Goal: Task Accomplishment & Management: Complete application form

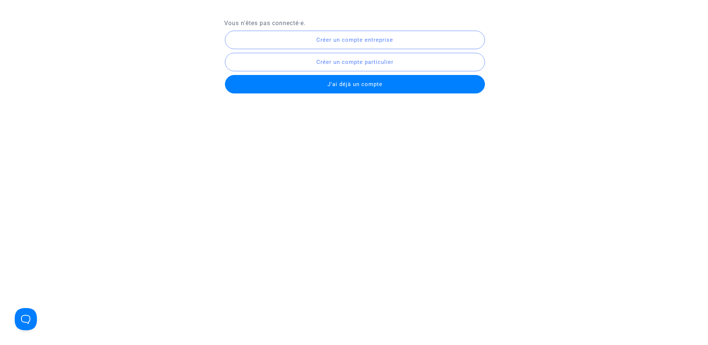
click at [329, 37] on span "Créer un compte entreprise" at bounding box center [355, 40] width 77 height 7
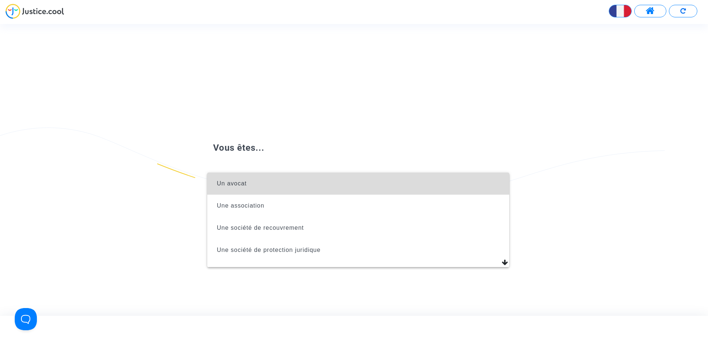
click at [286, 183] on span "Un avocat" at bounding box center [358, 183] width 290 height 22
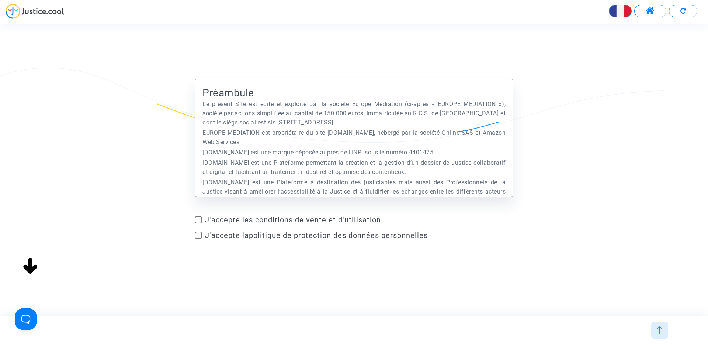
click at [283, 213] on form "Préambule Le présent Site est édité et exploité par la société Europe Médiation…" at bounding box center [354, 161] width 319 height 164
click at [282, 215] on span "J'accepte les conditions de vente et d'utilisation" at bounding box center [359, 219] width 308 height 9
click at [199, 223] on input "J'accepte les conditions de vente et d'utilisation" at bounding box center [198, 223] width 0 height 0
checkbox input "true"
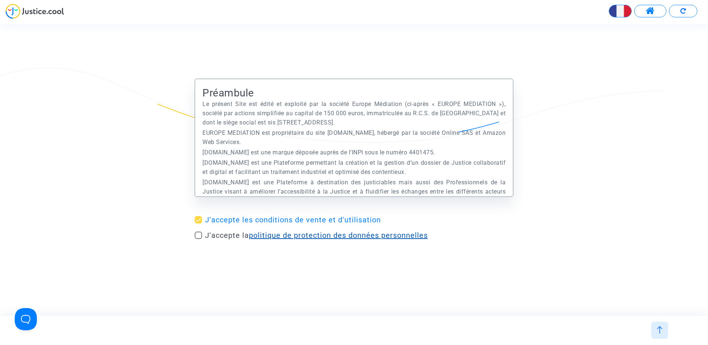
click at [273, 232] on link "politique de protection des données personnelles" at bounding box center [338, 235] width 179 height 9
click at [198, 235] on span at bounding box center [198, 234] width 7 height 7
click at [198, 239] on input "J'accepte la politique de protection des données personnelles" at bounding box center [198, 239] width 0 height 0
checkbox input "true"
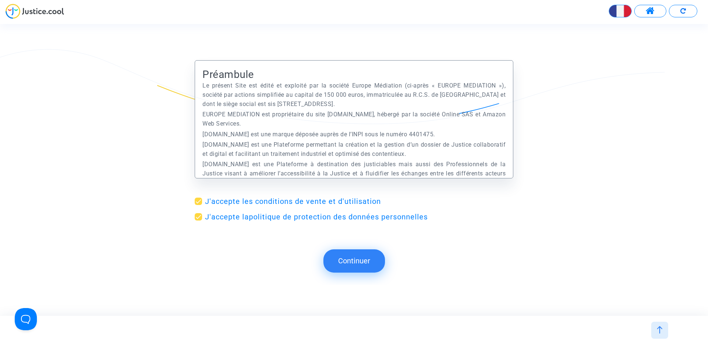
click at [345, 261] on button "Continuer" at bounding box center [355, 260] width 62 height 23
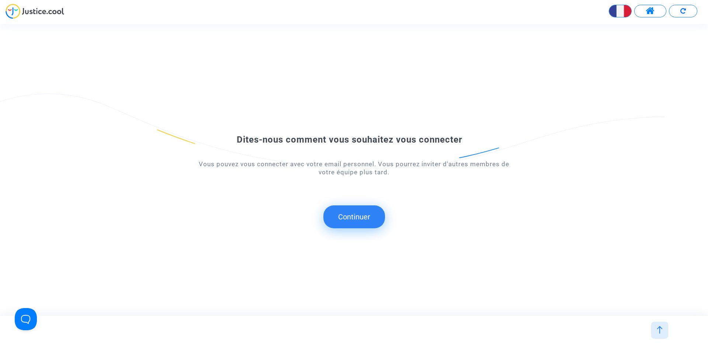
click at [353, 218] on button "Continuer" at bounding box center [355, 216] width 62 height 23
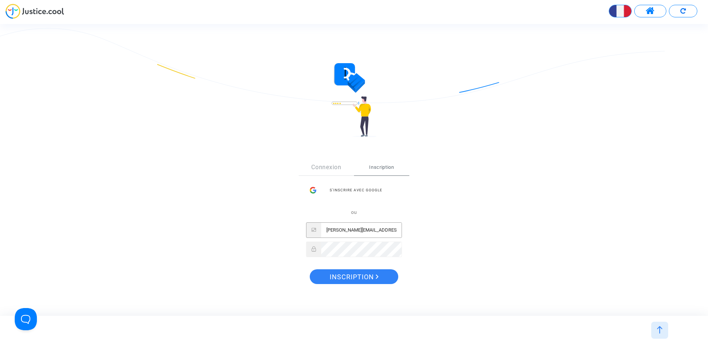
click at [362, 231] on input "claire+onboarding@justice.cool" at bounding box center [361, 229] width 80 height 15
click at [365, 229] on input "claire+onboarding@justice.cool" at bounding box center [361, 229] width 80 height 15
drag, startPoint x: 373, startPoint y: 230, endPoint x: 341, endPoint y: 229, distance: 31.4
click at [341, 229] on input "claire+onboardingaljp@justice.cool" at bounding box center [361, 229] width 80 height 15
click at [342, 225] on input "[PERSON_NAME][EMAIL_ADDRESS][DOMAIN_NAME]" at bounding box center [361, 229] width 80 height 15
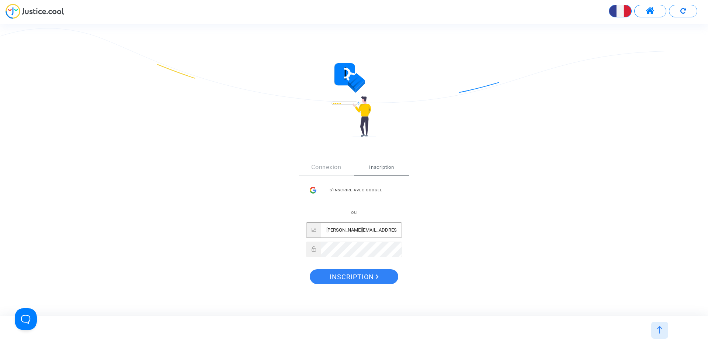
click at [342, 225] on input "[PERSON_NAME][EMAIL_ADDRESS][DOMAIN_NAME]" at bounding box center [361, 229] width 80 height 15
type input "[PERSON_NAME][EMAIL_ADDRESS][DOMAIN_NAME]"
click at [358, 272] on span "Inscription" at bounding box center [354, 276] width 49 height 15
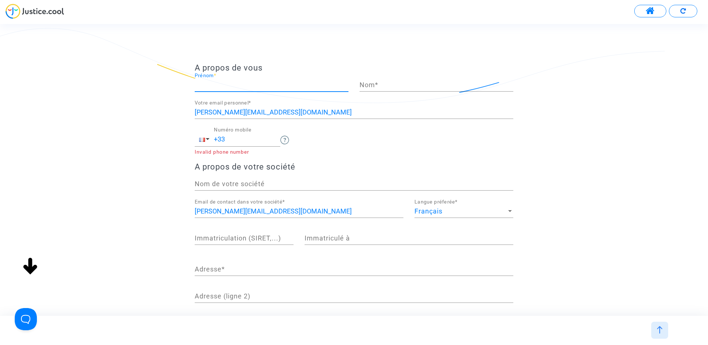
click at [279, 83] on input "Prénom *" at bounding box center [272, 84] width 154 height 7
type input "[PERSON_NAME]"
type input "Onboarding"
click at [92, 73] on div "A propos de vous [PERSON_NAME] * Onboarding Nom * [EMAIL_ADDRESS][DOMAIN_NAME] …" at bounding box center [354, 221] width 708 height 316
click at [234, 180] on input "Nom de votre société" at bounding box center [354, 183] width 319 height 7
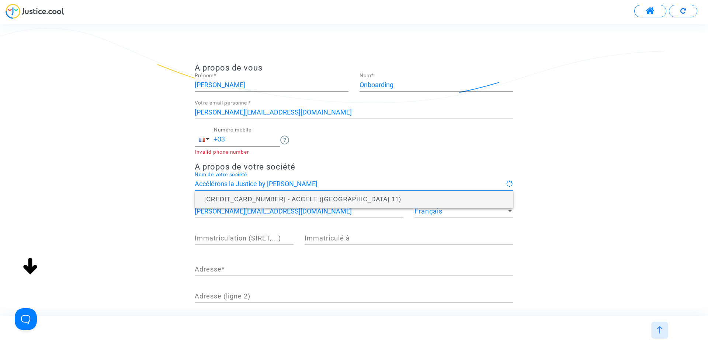
type input "Accélérons la Justice by [PERSON_NAME]"
click at [125, 138] on div "A propos de vous [PERSON_NAME] * Onboarding Nom * [EMAIL_ADDRESS][DOMAIN_NAME] …" at bounding box center [354, 221] width 708 height 316
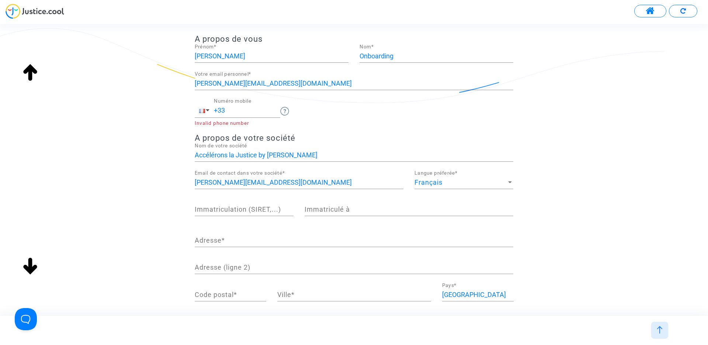
scroll to position [37, 0]
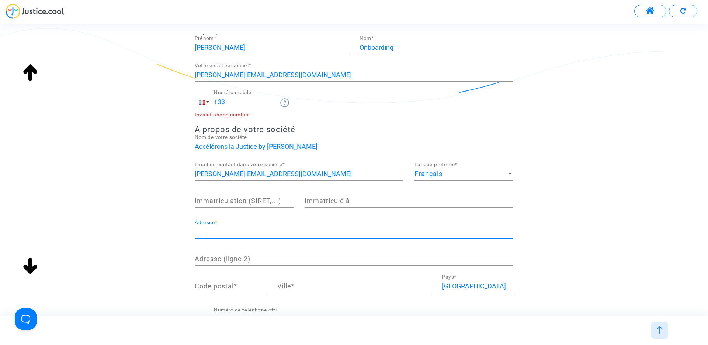
click at [218, 229] on input "Adresse *" at bounding box center [354, 231] width 319 height 7
type input "[STREET_ADDRESS]"
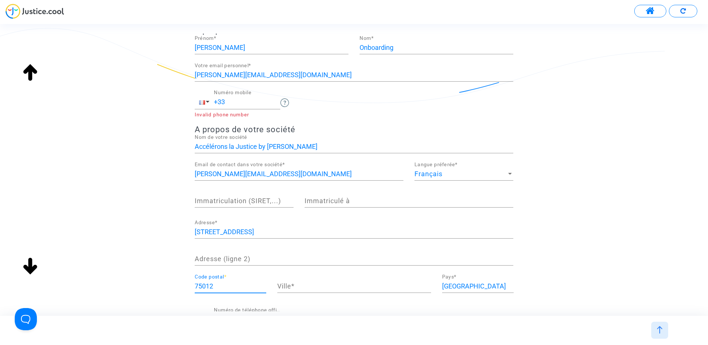
type input "75012"
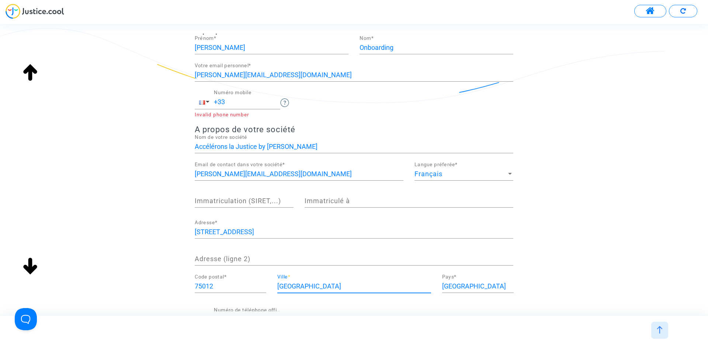
type input "[GEOGRAPHIC_DATA]"
click at [128, 197] on div "A propos de vous [PERSON_NAME] * Onboarding Nom * [EMAIL_ADDRESS][DOMAIN_NAME] …" at bounding box center [354, 184] width 708 height 316
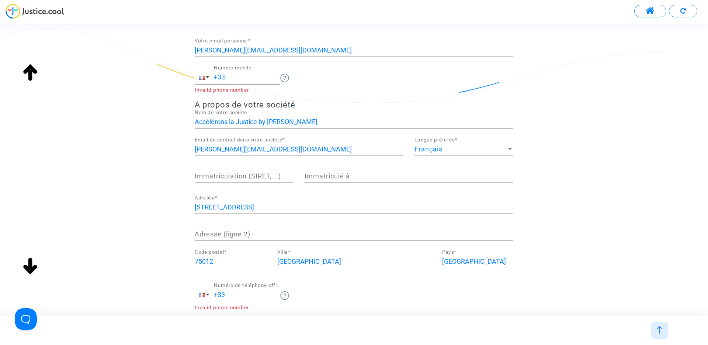
scroll to position [105, 0]
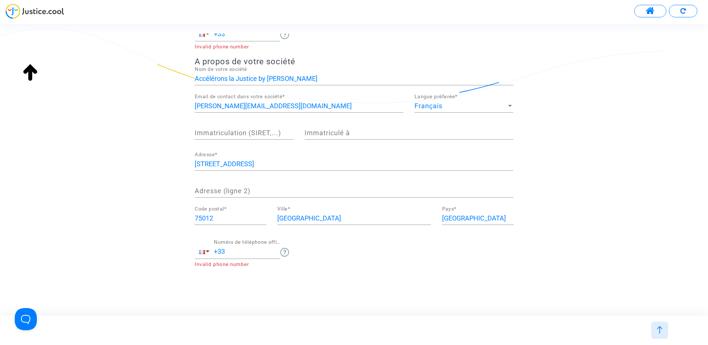
click at [236, 251] on input "+33" at bounding box center [247, 251] width 66 height 7
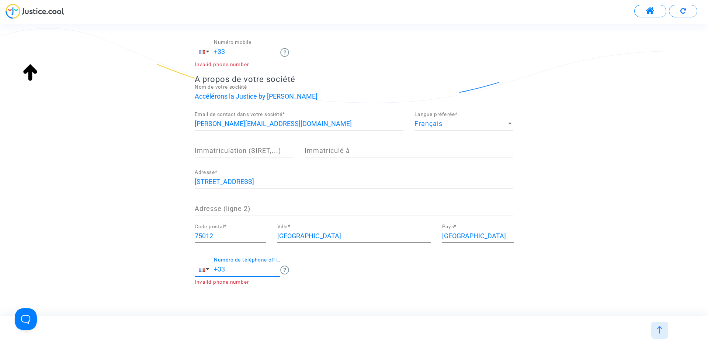
scroll to position [73, 0]
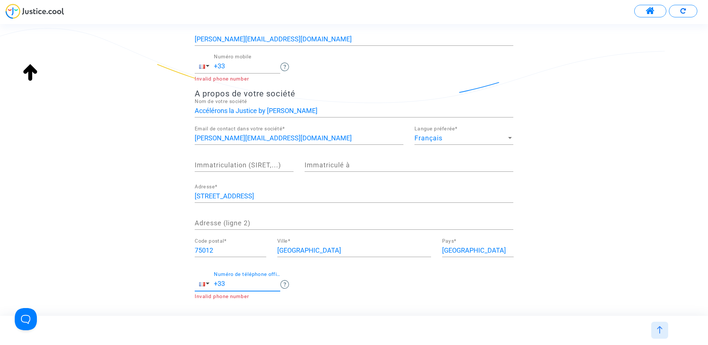
click at [236, 68] on input "+33" at bounding box center [247, 65] width 66 height 7
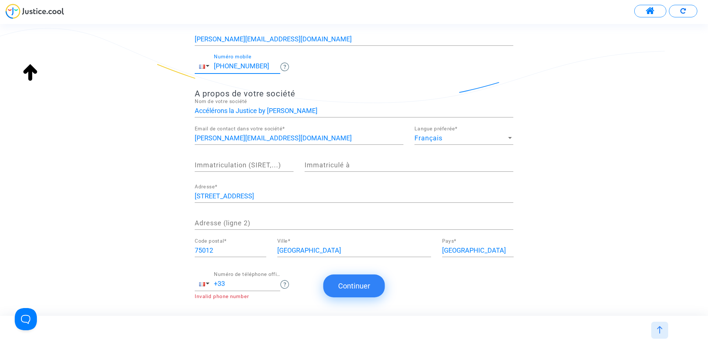
type input "[PHONE_NUMBER]"
click at [244, 285] on input "+33" at bounding box center [247, 283] width 66 height 7
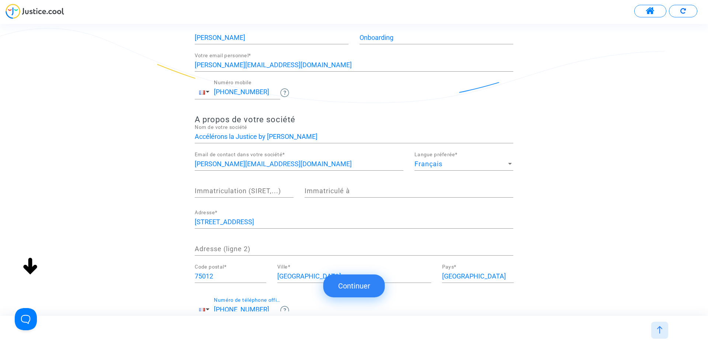
scroll to position [105, 0]
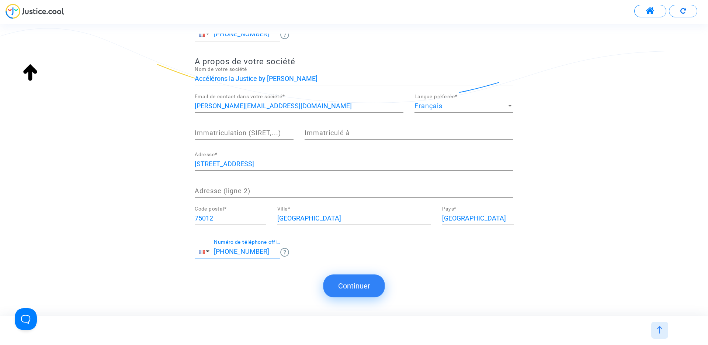
type input "[PHONE_NUMBER]"
click at [347, 288] on button "Continuer" at bounding box center [355, 285] width 62 height 23
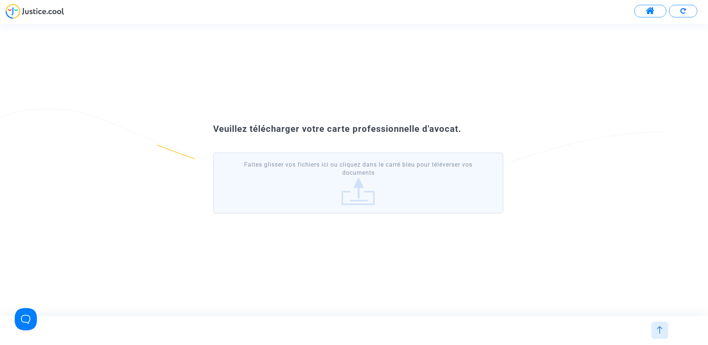
click at [349, 178] on label "Faites glisser vos fichiers ici ou cliquez dans le carré bleu pour téléverser v…" at bounding box center [358, 182] width 290 height 61
click at [0, 0] on input "Faites glisser vos fichiers ici ou cliquez dans le carré bleu pour téléverser v…" at bounding box center [0, 0] width 0 height 0
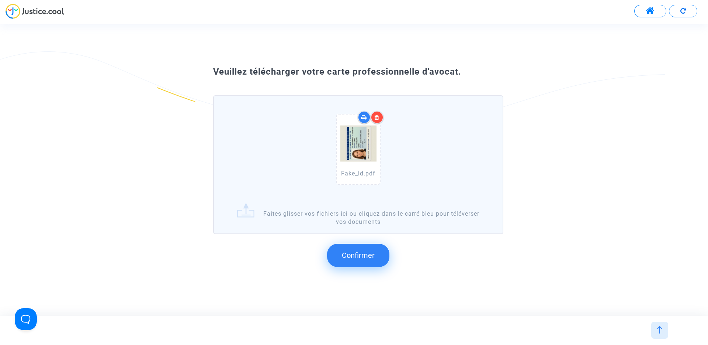
click at [355, 253] on span "Confirmer" at bounding box center [358, 255] width 33 height 9
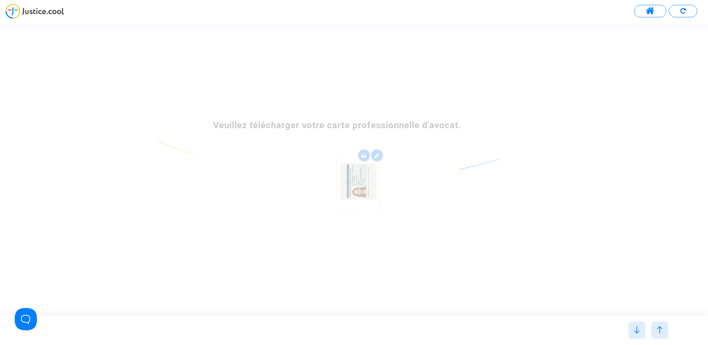
scroll to position [0, 0]
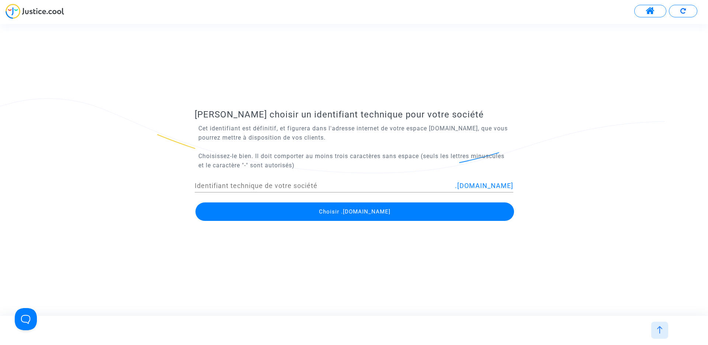
click at [376, 177] on div "Identifiant technique de votre société" at bounding box center [325, 182] width 261 height 19
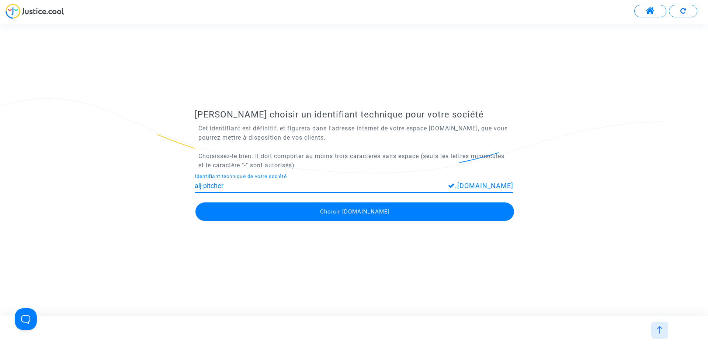
type input "alj-pitcher"
click at [333, 214] on span "Choisir [DOMAIN_NAME]" at bounding box center [355, 211] width 70 height 7
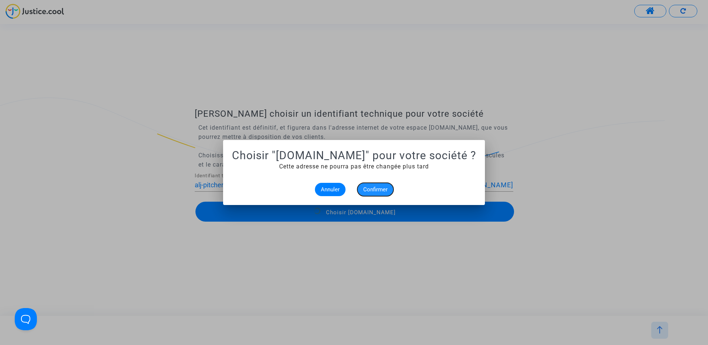
click at [372, 189] on span "Confirmer" at bounding box center [375, 189] width 24 height 7
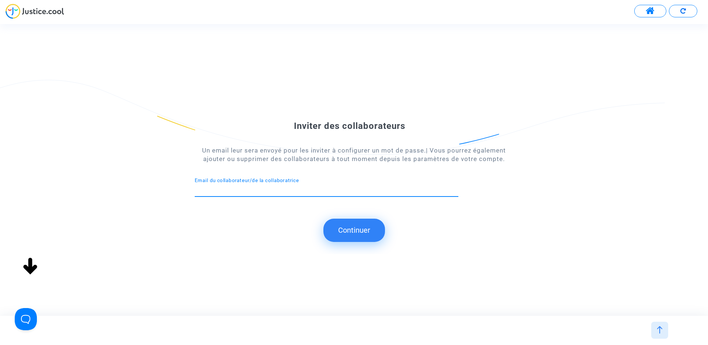
click at [346, 223] on button "Continuer" at bounding box center [355, 229] width 62 height 23
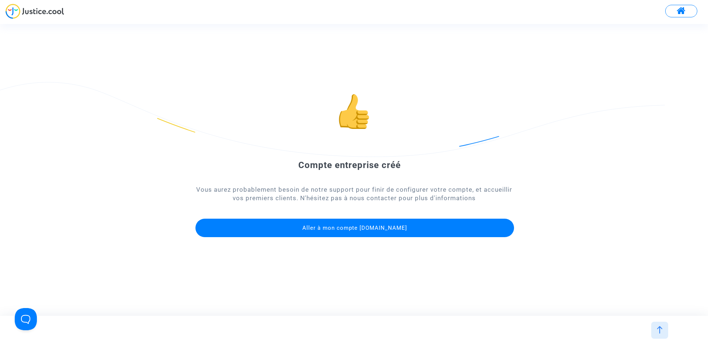
click at [351, 231] on button "Aller à mon compte [DOMAIN_NAME]" at bounding box center [355, 227] width 319 height 18
